Goal: Information Seeking & Learning: Learn about a topic

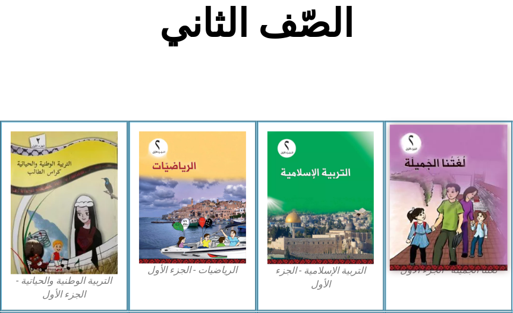
scroll to position [270, 0]
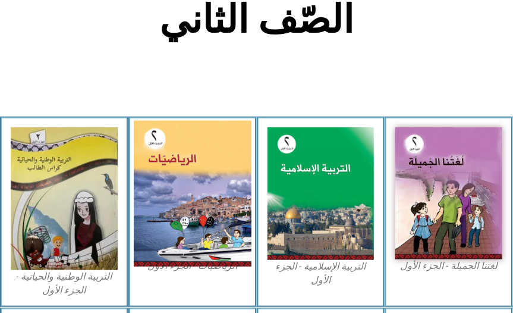
click at [195, 216] on img at bounding box center [193, 193] width 118 height 146
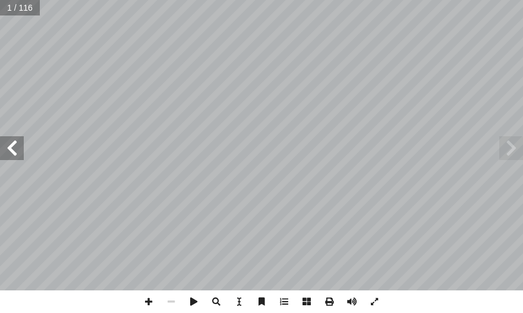
click at [4, 146] on span at bounding box center [12, 148] width 24 height 24
click at [5, 146] on span at bounding box center [12, 148] width 24 height 24
click at [5, 147] on span at bounding box center [12, 148] width 24 height 24
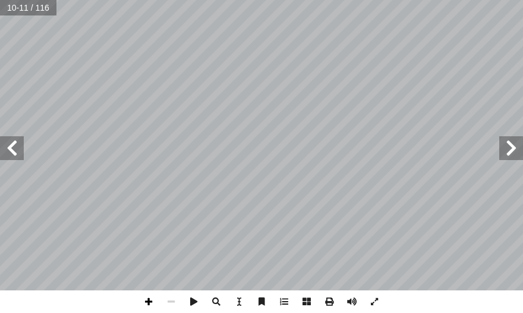
click at [147, 306] on span at bounding box center [148, 301] width 23 height 23
click at [147, 303] on span at bounding box center [148, 301] width 23 height 23
click at [10, 155] on span at bounding box center [12, 148] width 24 height 24
click at [218, 312] on div "٨ 38:0 * الحرارة: ُ ض ِّ خف ُ ت ُ دة البار ُ ادات ّ الكم 3 ِ علــى درجــة ً ارت…" at bounding box center [261, 156] width 523 height 313
click at [171, 307] on span at bounding box center [171, 301] width 23 height 23
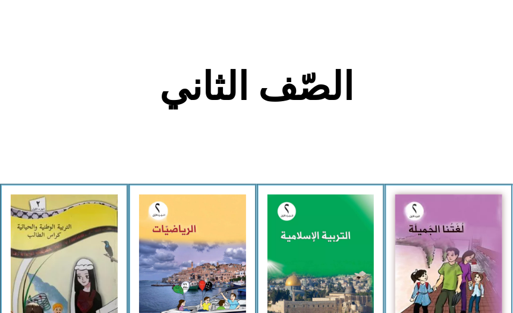
scroll to position [211, 0]
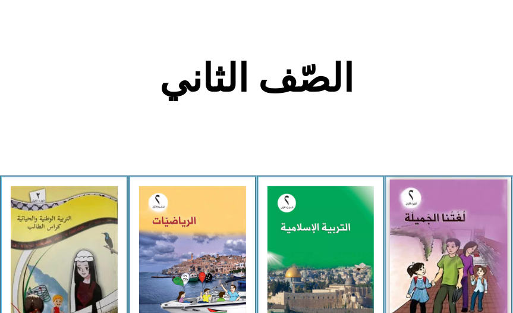
click at [470, 274] on img at bounding box center [449, 252] width 118 height 146
click at [470, 272] on img at bounding box center [449, 252] width 118 height 146
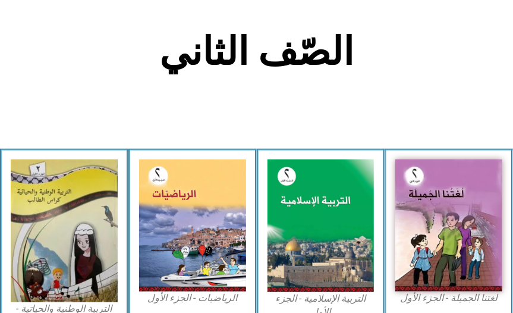
scroll to position [299, 0]
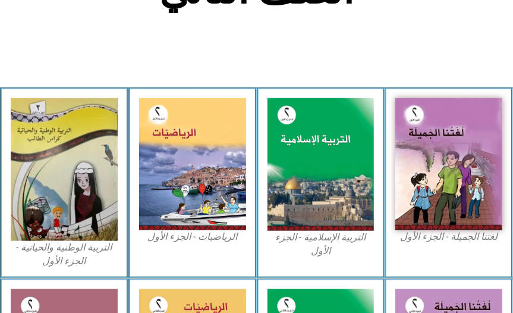
click at [454, 237] on figcaption "لغتنا الجميلة - الجزء الأول​" at bounding box center [448, 236] width 107 height 13
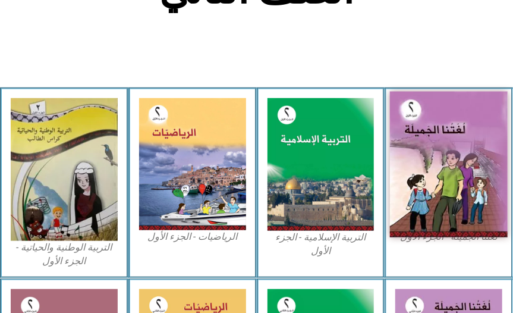
click at [458, 158] on img at bounding box center [449, 164] width 118 height 146
drag, startPoint x: 448, startPoint y: 159, endPoint x: 461, endPoint y: 153, distance: 13.8
click at [449, 161] on img at bounding box center [449, 164] width 118 height 146
click at [461, 159] on img at bounding box center [449, 164] width 118 height 146
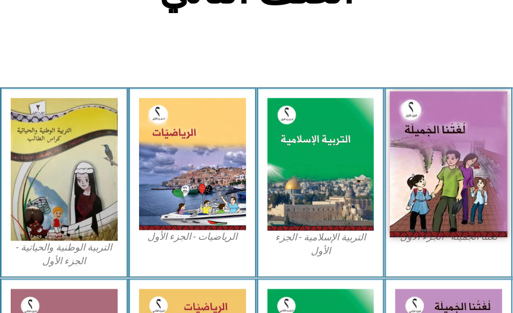
click at [461, 159] on img at bounding box center [449, 164] width 118 height 146
click at [441, 197] on img at bounding box center [449, 164] width 118 height 146
click at [463, 155] on img at bounding box center [449, 164] width 118 height 146
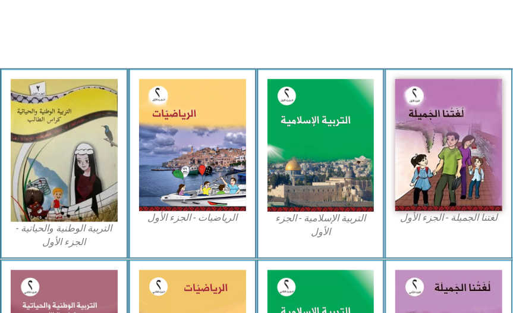
scroll to position [378, 0]
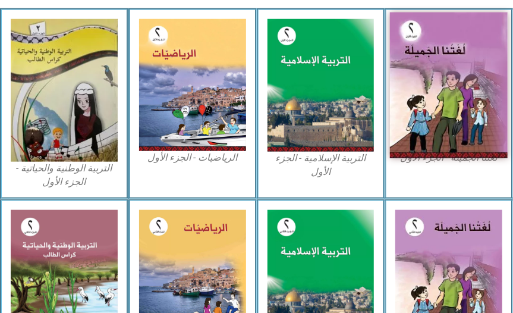
click at [447, 70] on img at bounding box center [449, 85] width 118 height 146
click at [446, 73] on img at bounding box center [449, 85] width 118 height 146
click at [419, 71] on img at bounding box center [449, 85] width 118 height 146
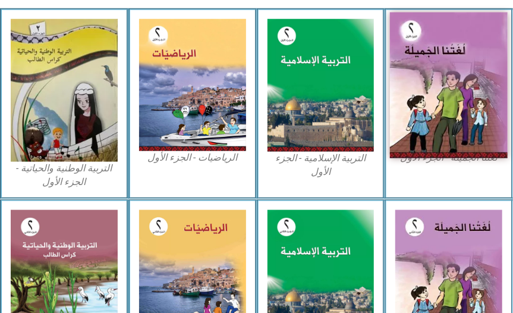
click at [419, 71] on img at bounding box center [449, 85] width 118 height 146
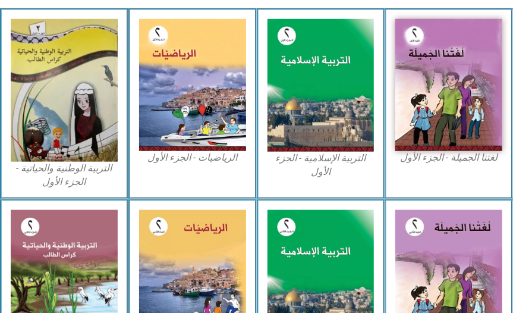
click at [432, 153] on figcaption "لغتنا الجميلة - الجزء الأول​" at bounding box center [448, 157] width 107 height 13
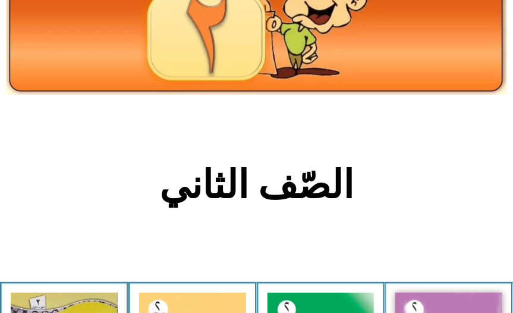
scroll to position [378, 0]
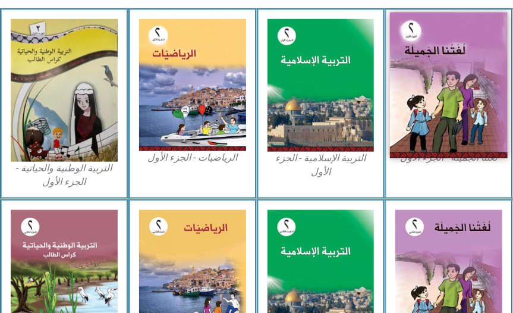
click at [477, 120] on img at bounding box center [449, 85] width 118 height 146
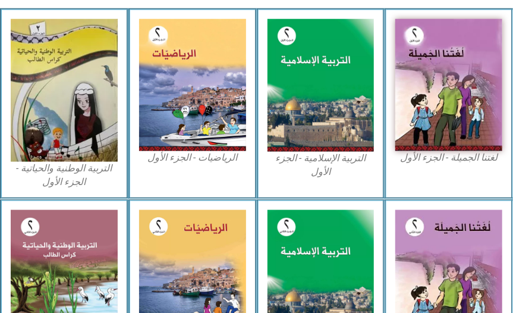
click at [458, 153] on figcaption "لغتنا الجميلة - الجزء الأول​" at bounding box center [448, 157] width 107 height 13
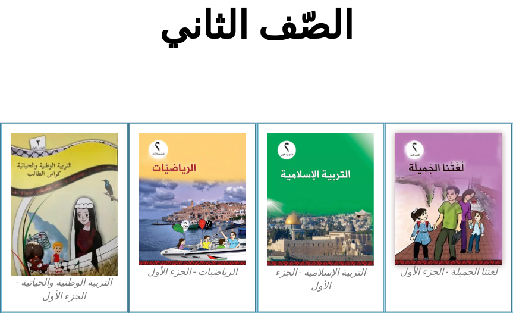
scroll to position [290, 0]
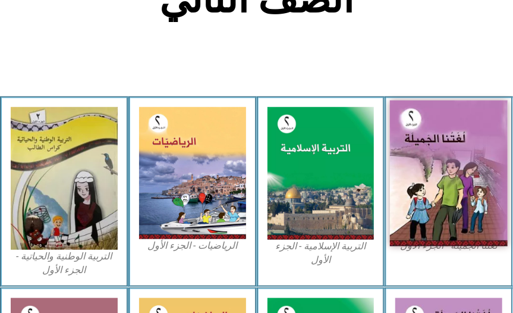
click at [468, 183] on img at bounding box center [449, 173] width 118 height 146
click at [461, 183] on img at bounding box center [449, 173] width 118 height 146
click at [460, 183] on img at bounding box center [449, 173] width 118 height 146
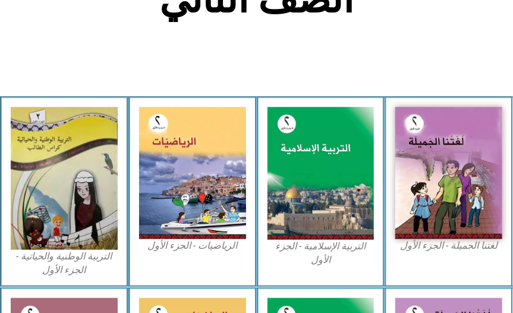
click at [439, 240] on figcaption "لغتنا الجميلة - الجزء الأول​" at bounding box center [448, 245] width 107 height 13
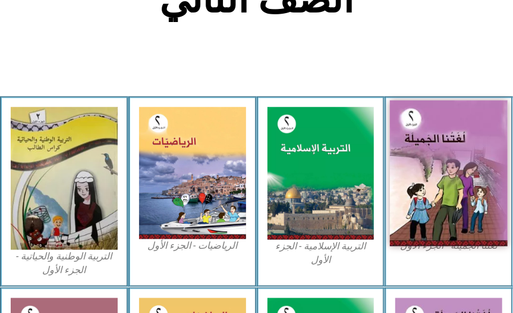
click at [453, 197] on img at bounding box center [449, 173] width 118 height 146
drag, startPoint x: 453, startPoint y: 197, endPoint x: 454, endPoint y: 188, distance: 9.0
click at [455, 195] on img at bounding box center [449, 173] width 118 height 146
click at [426, 155] on img at bounding box center [449, 173] width 118 height 146
click at [426, 156] on img at bounding box center [449, 173] width 118 height 146
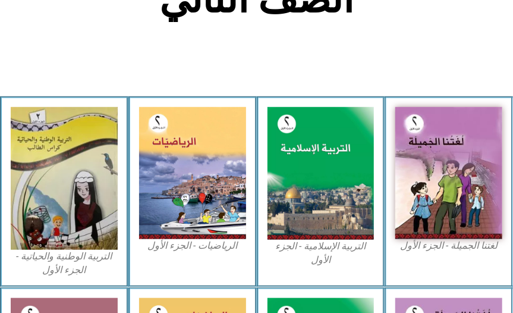
click at [513, 301] on html "الصفحة الرئيسية الصف الأول الصف الثاني الصف الثالث الصف الرابع الصف الخامس الصف…" at bounding box center [256, 89] width 513 height 759
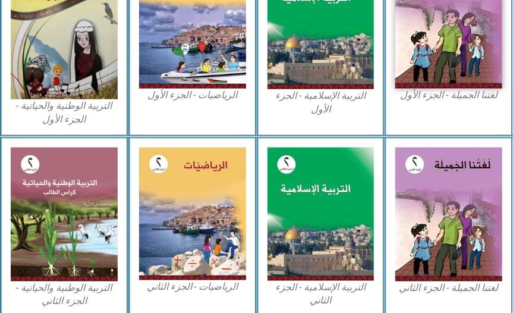
scroll to position [446, 0]
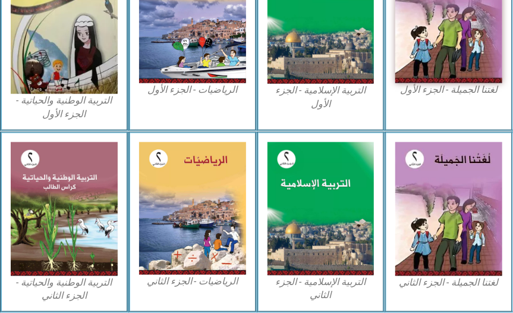
click at [462, 91] on figcaption "لغتنا الجميلة - الجزء الأول​" at bounding box center [448, 89] width 107 height 13
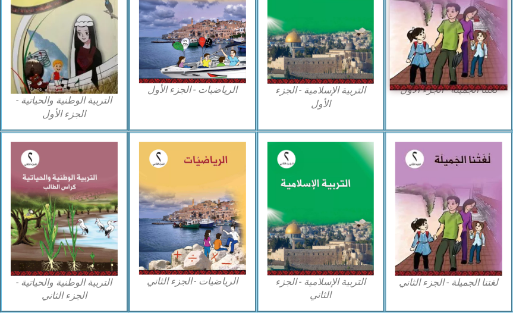
click at [438, 65] on img at bounding box center [449, 17] width 118 height 146
click at [438, 64] on img at bounding box center [449, 17] width 118 height 146
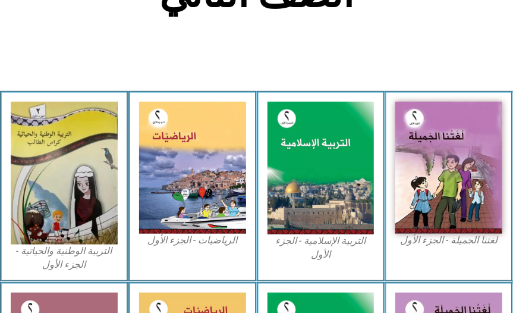
scroll to position [269, 0]
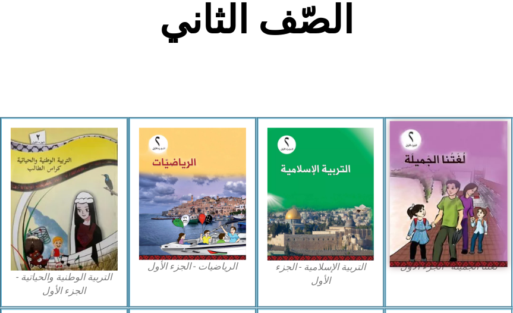
click at [414, 194] on img at bounding box center [449, 194] width 118 height 146
click at [414, 193] on img at bounding box center [449, 194] width 118 height 146
click at [444, 263] on img at bounding box center [449, 194] width 118 height 146
click at [440, 177] on img at bounding box center [449, 194] width 118 height 146
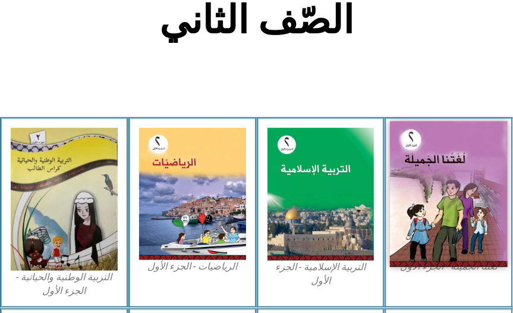
click at [440, 177] on img at bounding box center [449, 194] width 118 height 146
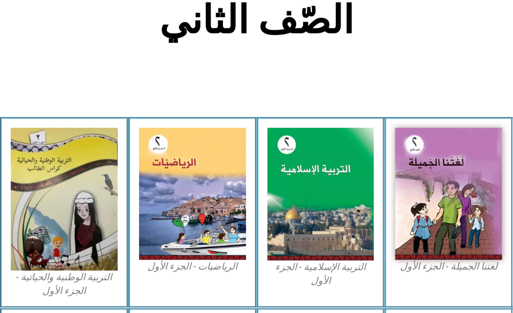
click at [420, 266] on figcaption "لغتنا الجميلة - الجزء الأول​" at bounding box center [448, 266] width 107 height 13
click at [423, 266] on figcaption "لغتنا الجميلة - الجزء الأول​" at bounding box center [448, 266] width 107 height 13
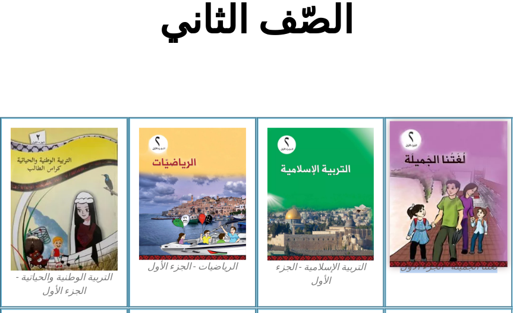
drag, startPoint x: 423, startPoint y: 266, endPoint x: 461, endPoint y: 221, distance: 59.2
click at [461, 221] on img at bounding box center [449, 194] width 118 height 146
click at [448, 164] on img at bounding box center [449, 194] width 118 height 146
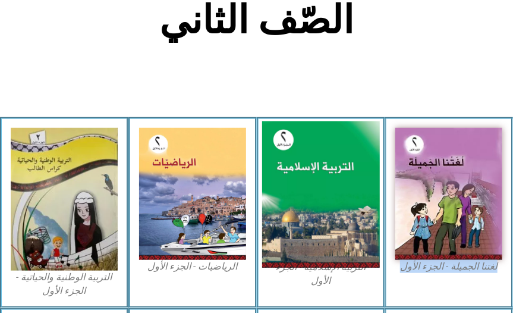
drag, startPoint x: 448, startPoint y: 164, endPoint x: 304, endPoint y: 186, distance: 145.0
click at [304, 186] on img at bounding box center [321, 194] width 118 height 146
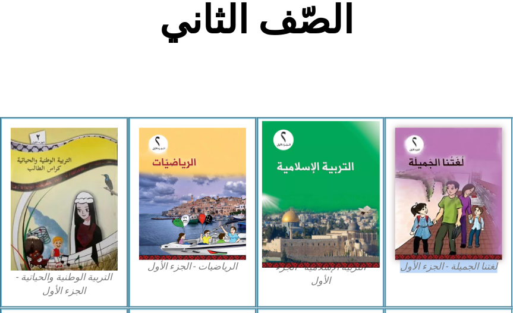
click at [304, 186] on img at bounding box center [321, 194] width 118 height 146
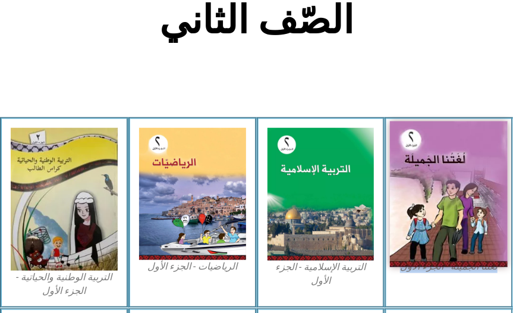
click at [467, 216] on img at bounding box center [449, 194] width 118 height 146
click at [458, 216] on img at bounding box center [449, 194] width 118 height 146
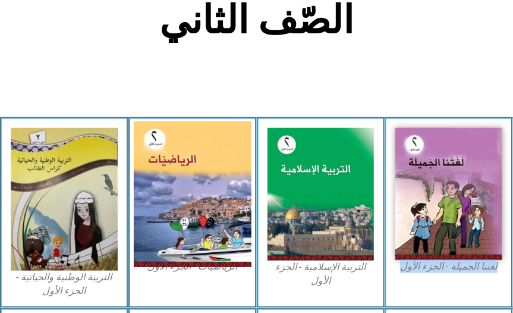
click at [166, 187] on img at bounding box center [193, 194] width 118 height 146
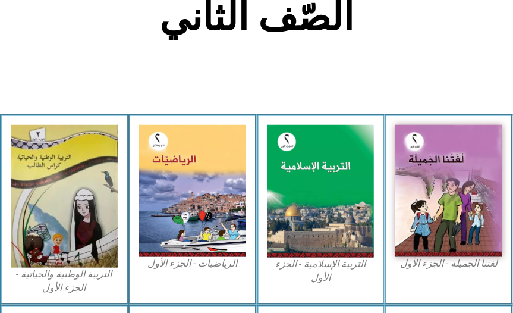
scroll to position [335, 0]
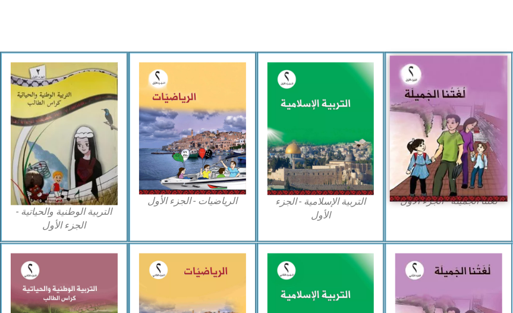
click at [466, 190] on img at bounding box center [449, 128] width 118 height 146
click at [454, 183] on img at bounding box center [449, 128] width 118 height 146
click at [454, 161] on img at bounding box center [449, 128] width 118 height 146
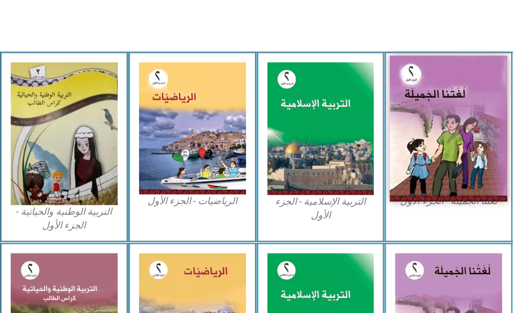
click at [453, 161] on img at bounding box center [449, 128] width 118 height 146
click at [449, 162] on img at bounding box center [449, 128] width 118 height 146
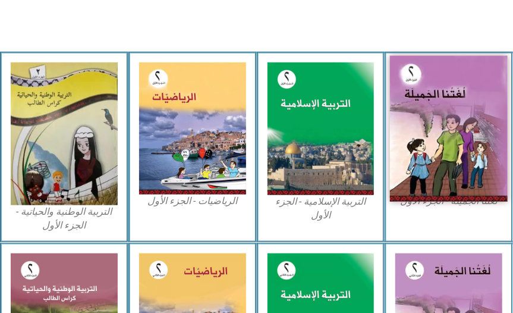
click at [417, 121] on img at bounding box center [449, 128] width 118 height 146
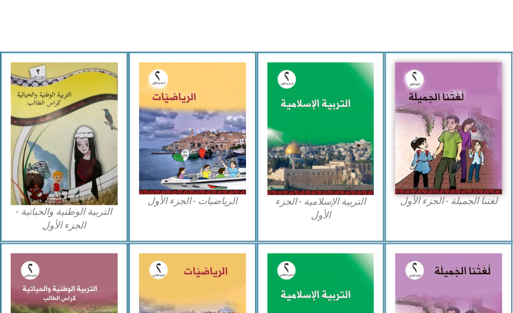
click at [492, 198] on figcaption "لغتنا الجميلة - الجزء الأول​" at bounding box center [448, 200] width 107 height 13
click at [429, 201] on figcaption "لغتنا الجميلة - الجزء الأول​" at bounding box center [448, 200] width 107 height 13
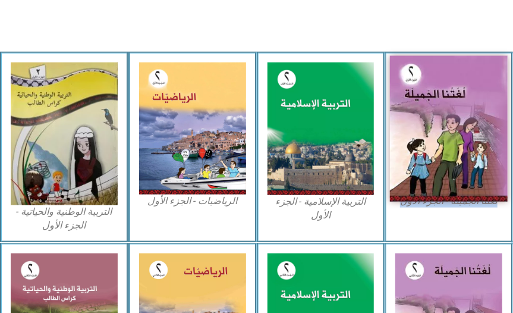
drag, startPoint x: 429, startPoint y: 201, endPoint x: 455, endPoint y: 111, distance: 94.1
click at [455, 111] on img at bounding box center [449, 128] width 118 height 146
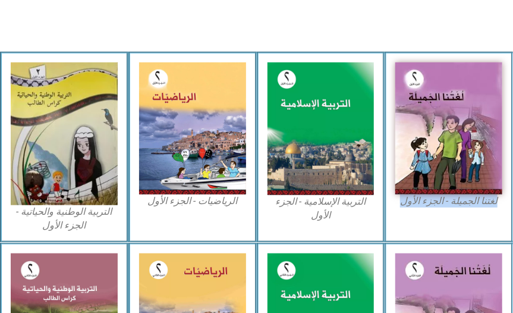
click at [449, 197] on figcaption "لغتنا الجميلة - الجزء الأول​" at bounding box center [448, 200] width 107 height 13
click at [470, 199] on figcaption "لغتنا الجميلة - الجزء الأول​" at bounding box center [448, 200] width 107 height 13
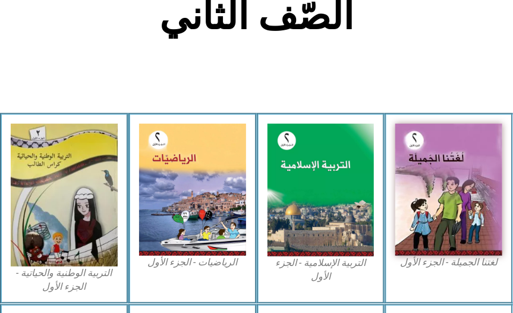
scroll to position [370, 0]
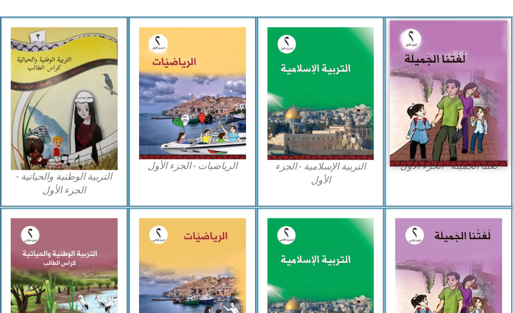
click at [479, 153] on img at bounding box center [449, 93] width 118 height 146
click at [472, 153] on img at bounding box center [449, 93] width 118 height 146
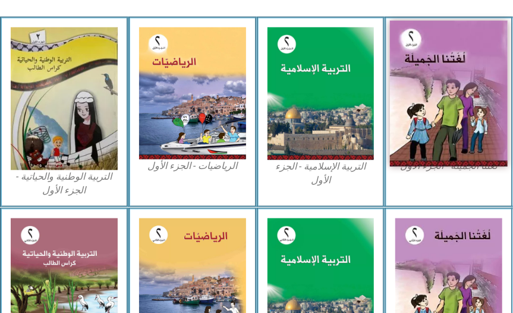
drag, startPoint x: 472, startPoint y: 153, endPoint x: 466, endPoint y: 153, distance: 6.6
click at [471, 153] on img at bounding box center [449, 93] width 118 height 146
drag, startPoint x: 457, startPoint y: 144, endPoint x: 452, endPoint y: 134, distance: 11.2
click at [455, 142] on img at bounding box center [449, 93] width 118 height 146
click at [452, 118] on img at bounding box center [449, 93] width 118 height 146
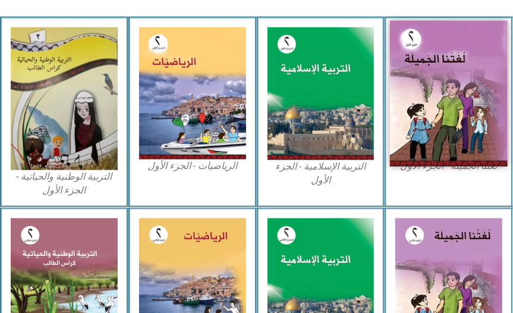
click at [452, 119] on img at bounding box center [449, 93] width 118 height 146
click at [450, 120] on img at bounding box center [449, 93] width 118 height 146
drag, startPoint x: 448, startPoint y: 124, endPoint x: 473, endPoint y: 137, distance: 28.5
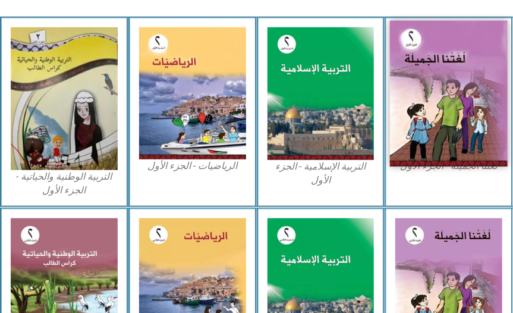
click at [473, 137] on img at bounding box center [449, 93] width 118 height 146
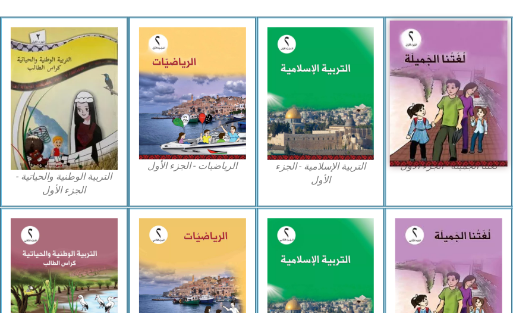
click at [473, 137] on img at bounding box center [449, 93] width 118 height 146
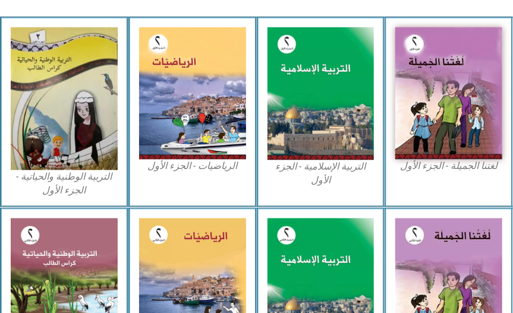
click at [476, 169] on figcaption "لغتنا الجميلة - الجزء الأول​" at bounding box center [448, 165] width 107 height 13
click at [423, 169] on figcaption "لغتنا الجميلة - الجزء الأول​" at bounding box center [448, 165] width 107 height 13
click at [425, 168] on figcaption "لغتنا الجميلة - الجزء الأول​" at bounding box center [448, 165] width 107 height 13
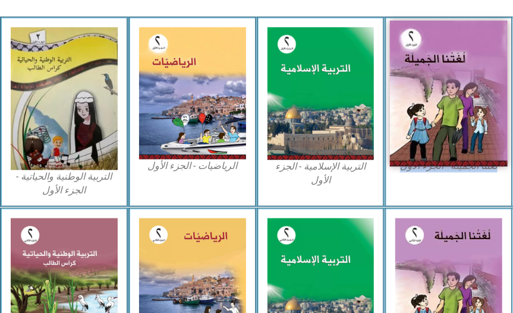
drag, startPoint x: 425, startPoint y: 168, endPoint x: 435, endPoint y: 111, distance: 58.0
click at [435, 111] on img at bounding box center [449, 93] width 118 height 146
